Goal: Transaction & Acquisition: Purchase product/service

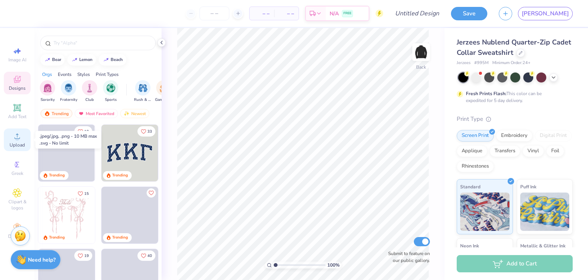
click at [20, 140] on icon at bounding box center [17, 135] width 9 height 9
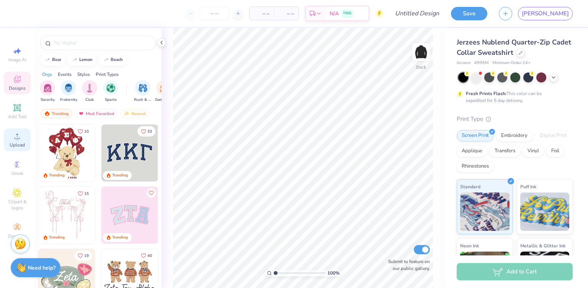
click at [18, 137] on circle at bounding box center [17, 138] width 4 height 4
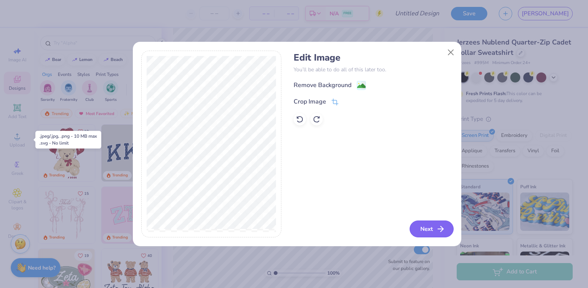
click at [428, 228] on button "Next" at bounding box center [432, 228] width 44 height 17
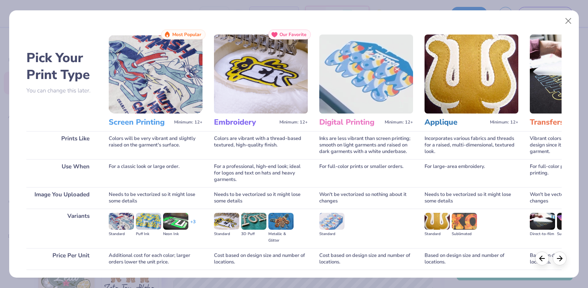
click at [259, 86] on img at bounding box center [261, 73] width 94 height 79
click at [242, 128] on div "Embroidery Minimum: 12+" at bounding box center [261, 122] width 94 height 18
click at [234, 229] on div "Standard" at bounding box center [226, 228] width 25 height 31
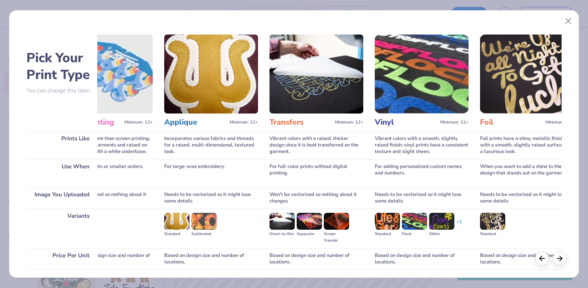
scroll to position [0, 389]
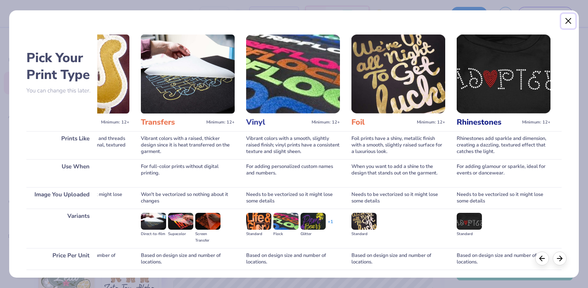
click at [570, 20] on button "Close" at bounding box center [569, 21] width 15 height 15
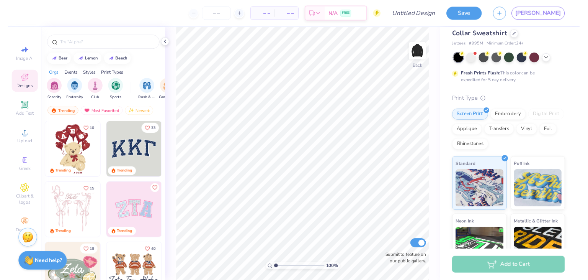
scroll to position [61, 0]
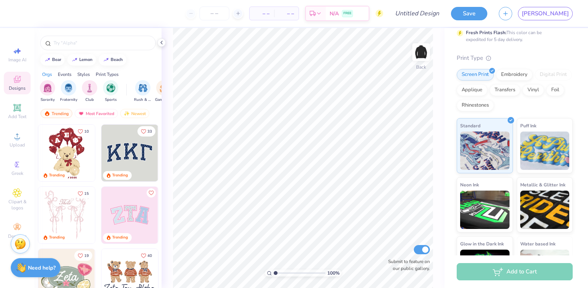
click at [582, 162] on div "Jerzees Nublend Quarter-Zip Cadet Collar Sweatshirt Jerzees # 995M Minimum Orde…" at bounding box center [517, 129] width 144 height 324
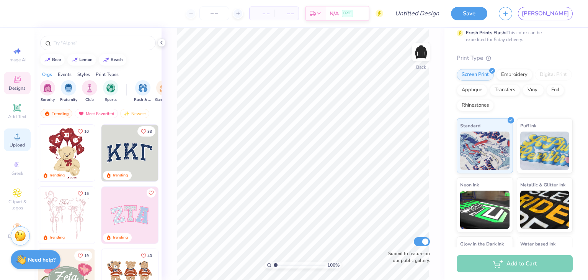
click at [18, 137] on circle at bounding box center [17, 138] width 4 height 4
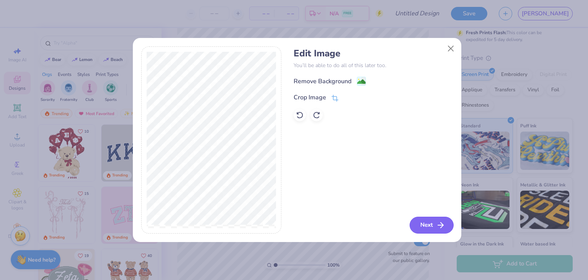
click at [436, 230] on button "Next" at bounding box center [432, 224] width 44 height 17
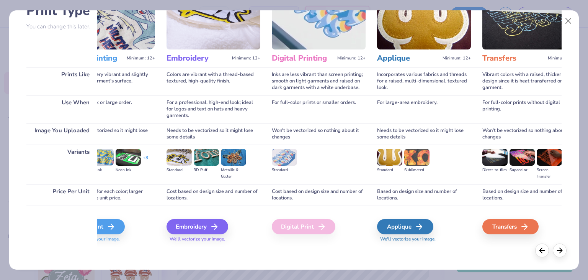
scroll to position [0, 0]
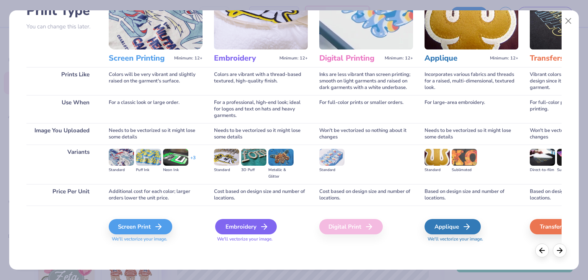
click at [238, 224] on div "Embroidery" at bounding box center [246, 226] width 62 height 15
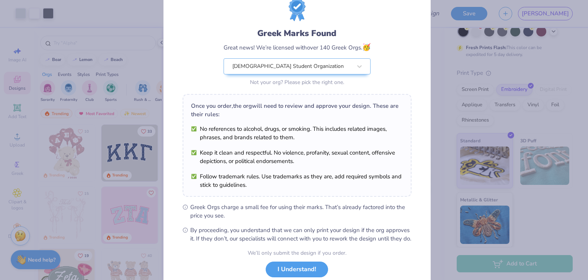
scroll to position [26, 0]
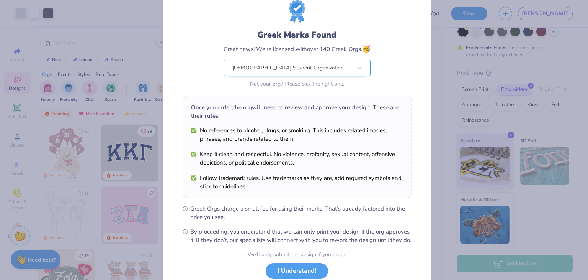
click at [290, 66] on div "[DEMOGRAPHIC_DATA] Student Organization" at bounding box center [292, 67] width 121 height 15
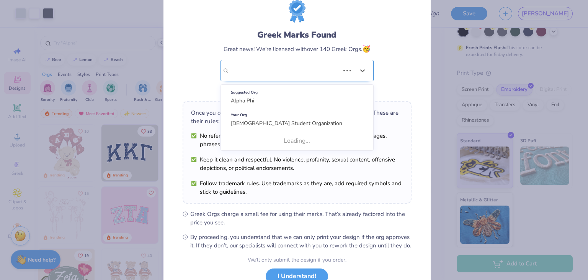
scroll to position [0, 0]
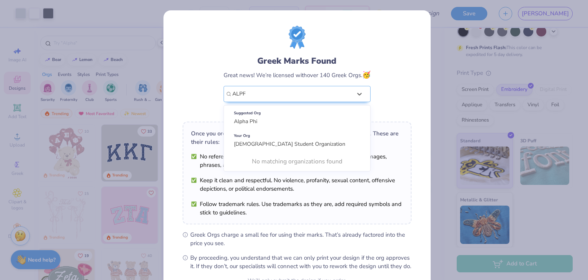
type input "ALPFA"
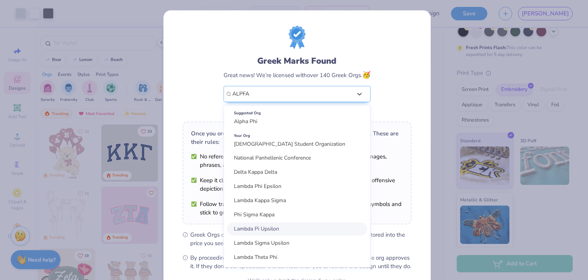
scroll to position [882, 0]
click at [277, 94] on div at bounding box center [292, 93] width 121 height 15
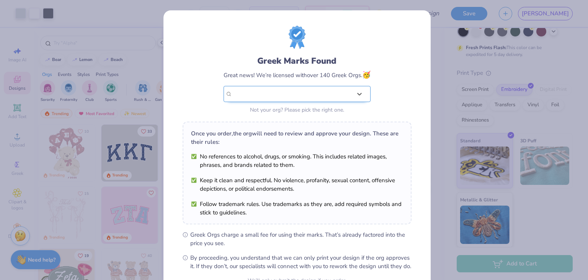
click at [277, 94] on div "[DEMOGRAPHIC_DATA] Student Organization" at bounding box center [293, 94] width 120 height 8
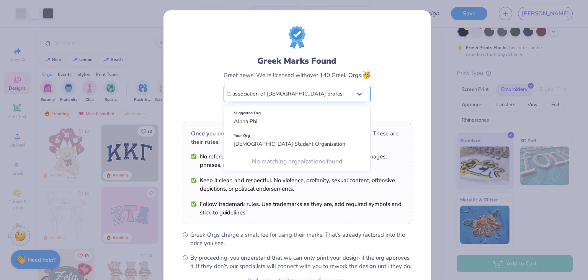
type input "association of [DEMOGRAPHIC_DATA] professionals for america"
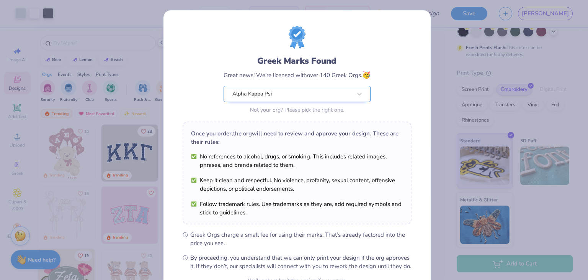
click at [320, 95] on div "Alpha Kappa Psi" at bounding box center [292, 93] width 121 height 15
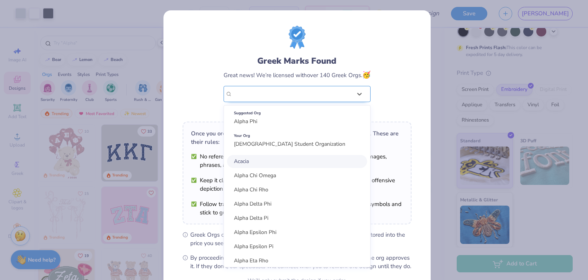
click at [278, 95] on div "Alpha Kappa Psi" at bounding box center [293, 94] width 120 height 8
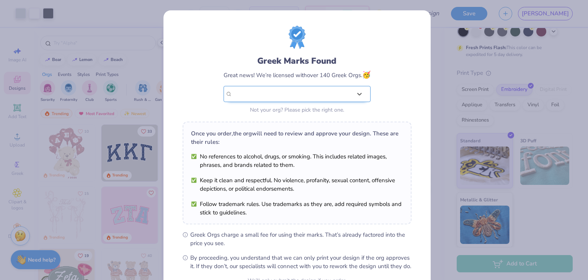
scroll to position [78, 0]
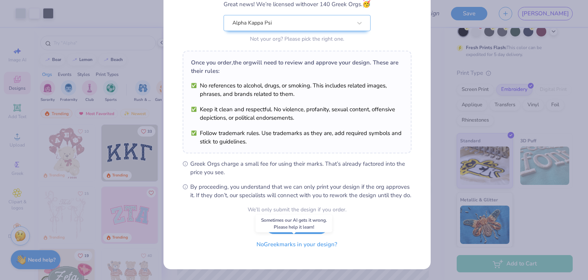
click at [293, 246] on button "No Greek marks in your design?" at bounding box center [297, 244] width 94 height 16
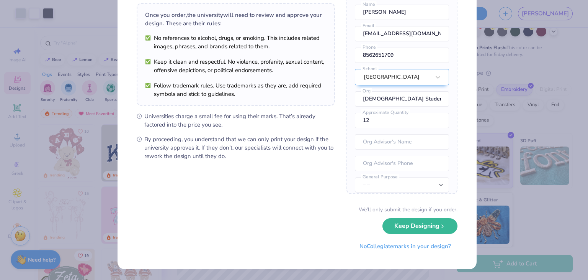
scroll to position [0, 0]
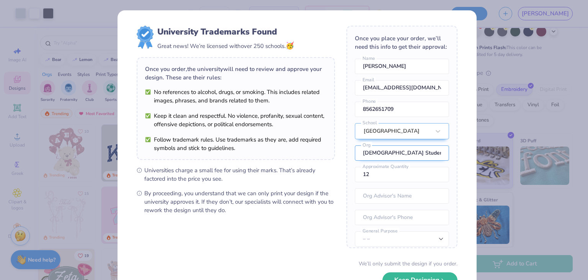
click at [408, 161] on input "[DEMOGRAPHIC_DATA] Student Organization" at bounding box center [402, 152] width 94 height 15
click at [408, 161] on input "text" at bounding box center [402, 152] width 94 height 15
type input "A"
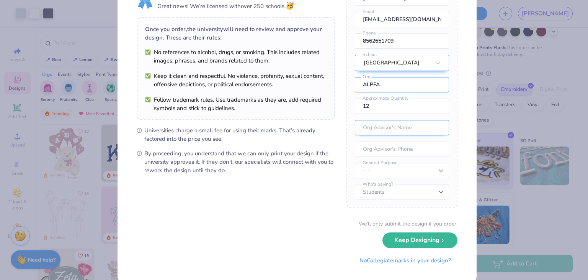
scroll to position [40, 0]
type input "ALPFA"
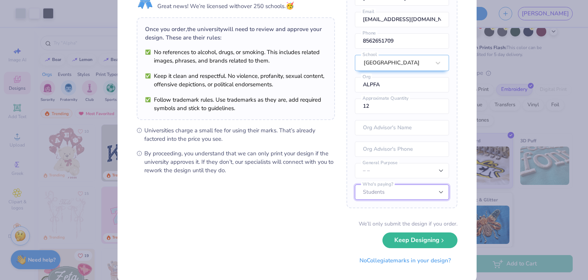
click at [397, 193] on select "Students University" at bounding box center [402, 191] width 94 height 15
select select "University"
click at [355, 184] on select "Students University" at bounding box center [402, 191] width 94 height 15
click at [410, 177] on select "– – Member apparel for registered Student Organization / Department / School Fu…" at bounding box center [402, 170] width 94 height 15
select select "Member apparel for registered Student Organization / Department / School"
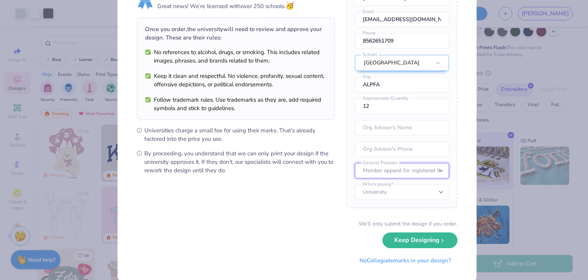
click at [355, 163] on select "– – Member apparel for registered Student Organization / Department / School Fu…" at bounding box center [402, 170] width 94 height 15
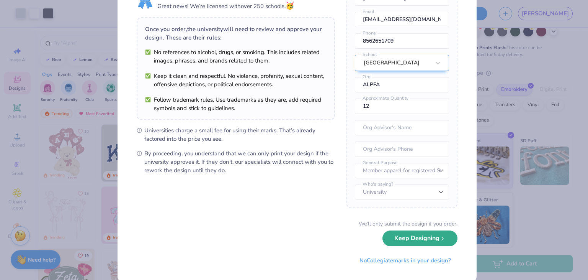
click at [422, 238] on button "Keep Designing" at bounding box center [420, 238] width 75 height 16
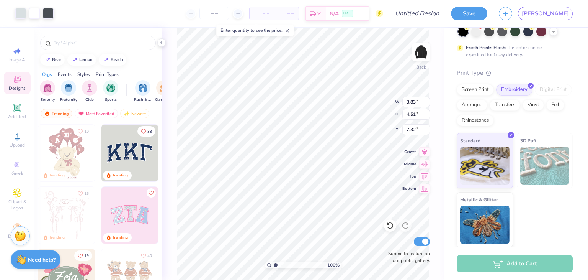
type input "3.83"
type input "4.51"
type input "3.00"
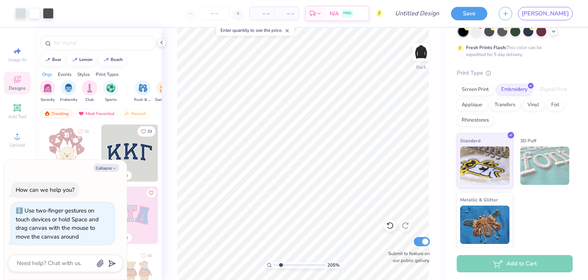
type input "2.05248839026428"
type textarea "x"
type input "2.05248839026428"
type textarea "x"
type input "2.82"
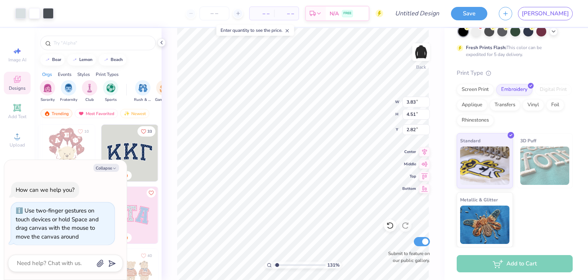
type input "1.3124069805428"
type textarea "x"
type input "2.16904314237083"
click at [241, 14] on icon at bounding box center [238, 13] width 5 height 5
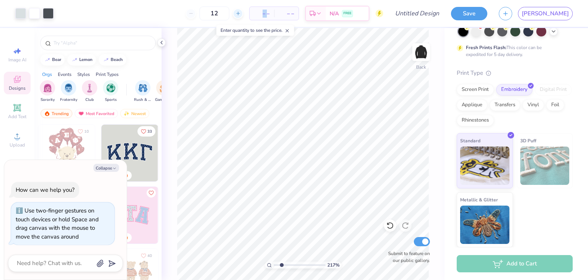
type input "13"
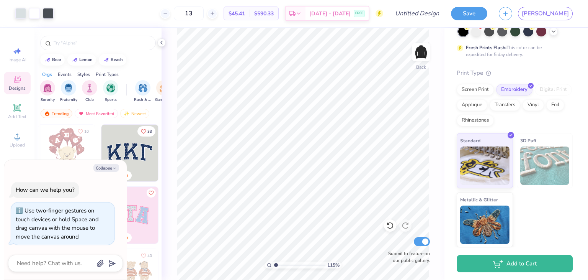
type input "1.08721544218947"
click at [445, 18] on input "Design Title" at bounding box center [427, 13] width 38 height 15
type input "AL"
type input "1.08721544218947"
type textarea "x"
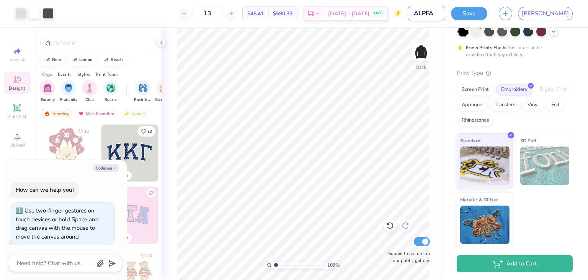
type input "ALPFA"
type input "1.08721544218947"
type textarea "x"
type input "ALPFA Q"
type input "1.08721544218947"
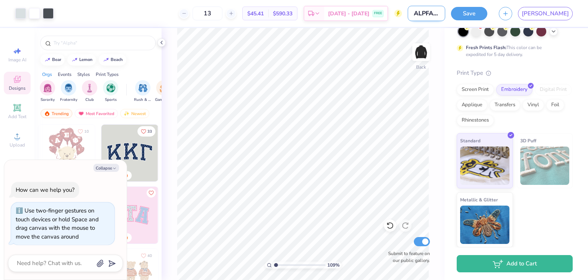
type textarea "x"
type input "ALPFA Qu"
type input "1.08721544218947"
type textarea "x"
type input "ALPFA Qua"
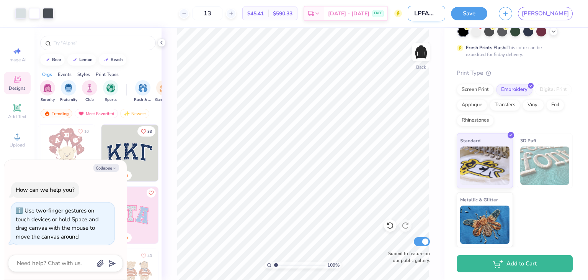
type input "1.08721544218947"
type textarea "x"
type input "ALPFA Quar"
type input "1.08721544218947"
type textarea "x"
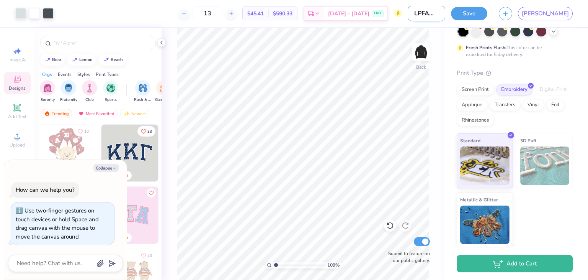
type input "ALPFA Quarter"
type input "1.08721544218947"
type textarea "x"
type input "ALPFA Quarter Z"
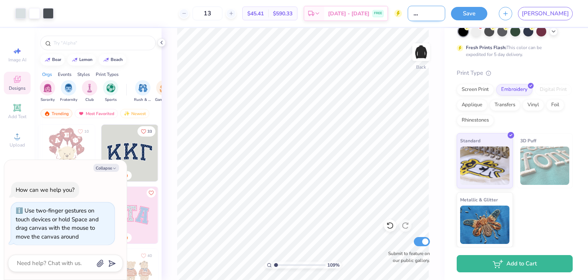
type input "1.08721544218947"
type textarea "x"
type input "ALPFA Quarter Zip"
type input "1.08721544218947"
type textarea "x"
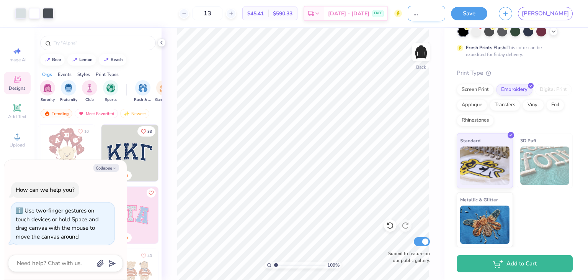
type input "ALPFA Quarter Zip"
type input "1.08721544218947"
type textarea "x"
type input "ALPFA Quarter Zip"
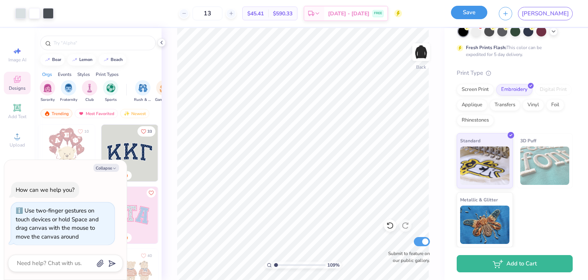
click at [488, 13] on button "Save" at bounding box center [469, 12] width 36 height 13
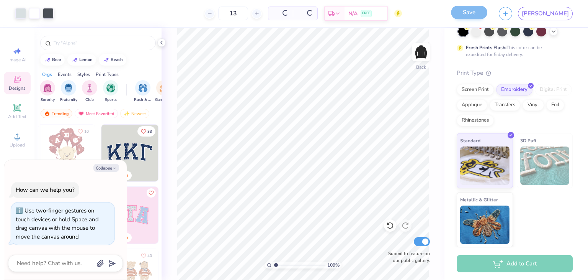
scroll to position [0, 0]
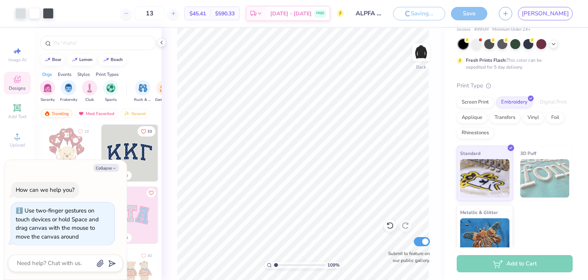
type input "1.08721544218947"
type textarea "x"
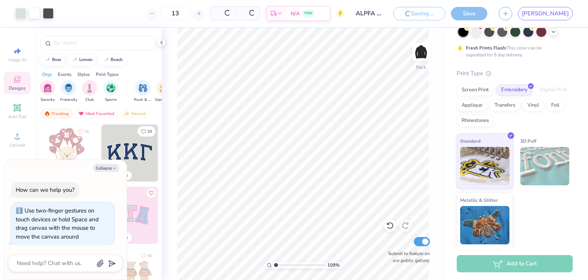
type input "1.08721544218947"
type textarea "x"
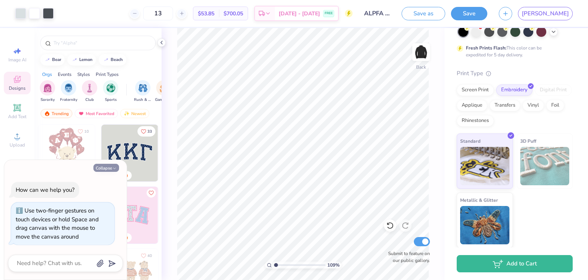
type input "1.08721544218947"
click at [111, 167] on button "Collapse" at bounding box center [106, 168] width 26 height 8
type textarea "x"
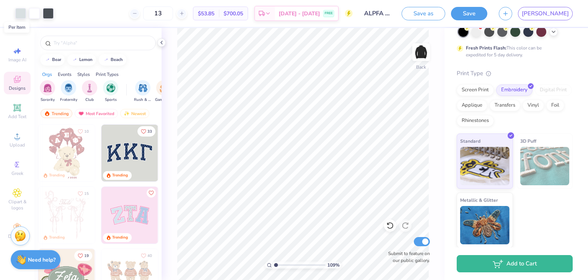
click at [215, 15] on span "$53.85" at bounding box center [206, 14] width 16 height 8
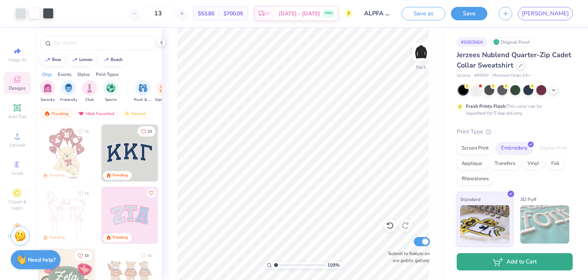
click at [504, 267] on button "Add to Cart" at bounding box center [515, 261] width 116 height 17
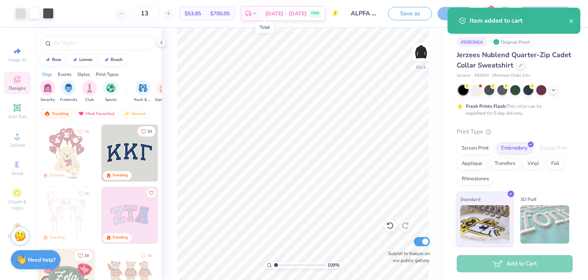
click at [230, 16] on span "$700.05" at bounding box center [220, 14] width 20 height 8
click at [206, 18] on div "$53.85 Per Item" at bounding box center [193, 13] width 26 height 13
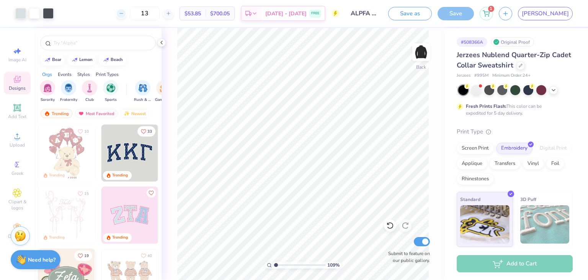
click at [124, 16] on icon at bounding box center [121, 13] width 5 height 5
click at [171, 15] on icon at bounding box center [168, 13] width 5 height 5
type input "13"
click at [339, 14] on circle at bounding box center [336, 14] width 8 height 8
click at [460, 105] on icon at bounding box center [460, 106] width 3 height 5
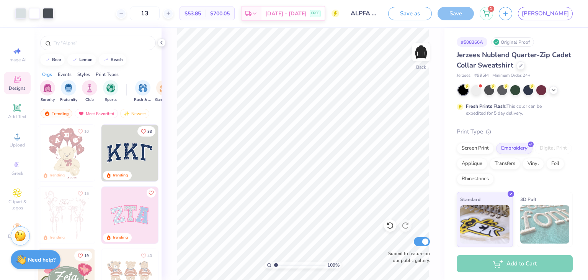
click at [493, 20] on div "1" at bounding box center [486, 13] width 13 height 13
click at [493, 17] on div "1" at bounding box center [486, 12] width 13 height 13
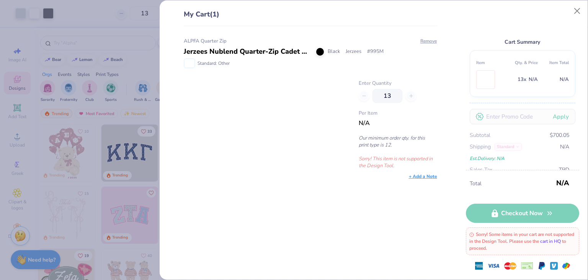
click at [561, 241] on link "cart in HQ" at bounding box center [551, 241] width 21 height 6
